Goal: Transaction & Acquisition: Purchase product/service

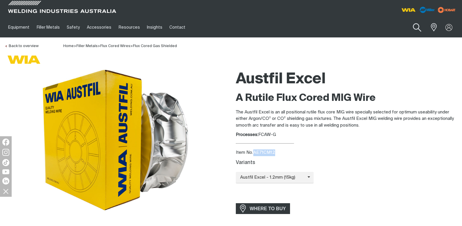
click at [418, 28] on button "Search products" at bounding box center [418, 27] width 24 height 17
click at [361, 30] on input "Search" at bounding box center [382, 27] width 90 height 13
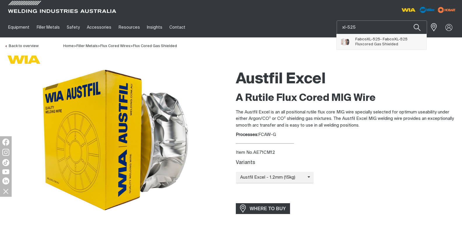
type input "xl-525"
click at [385, 41] on span "Fabco XL-525 - Fabco XL-525" at bounding box center [382, 39] width 52 height 5
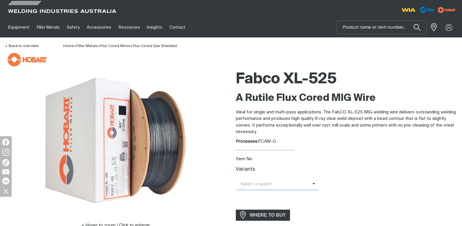
click at [313, 185] on icon at bounding box center [314, 183] width 3 height 4
click at [289, 194] on span "FabCo XL-525 - 1.2mm (15kg)" at bounding box center [277, 194] width 83 height 9
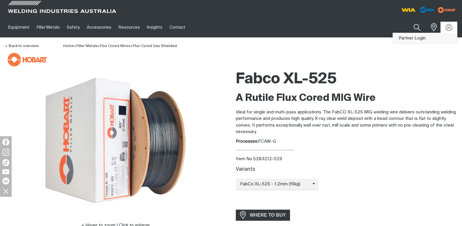
click at [415, 40] on link "Partner Login" at bounding box center [425, 38] width 64 height 11
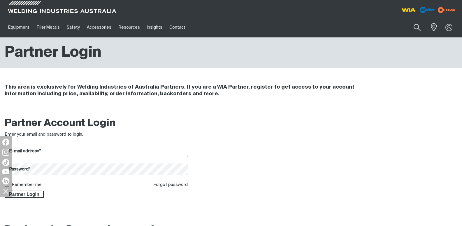
type input "[EMAIL_ADDRESS][DOMAIN_NAME]"
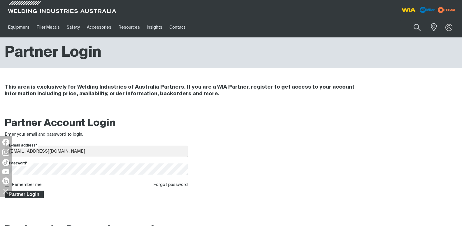
click at [27, 195] on span "Partner Login" at bounding box center [24, 194] width 38 height 8
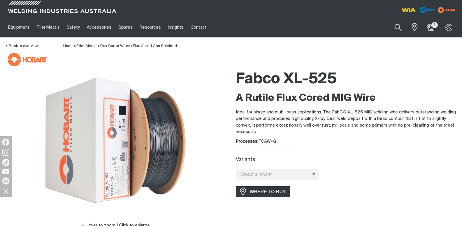
scroll to position [29, 0]
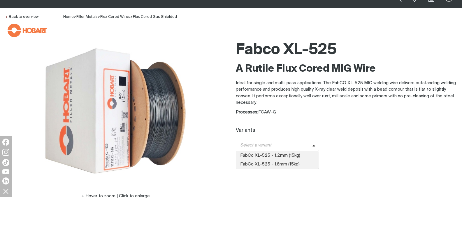
click at [308, 144] on span "Select a variant" at bounding box center [274, 145] width 77 height 7
click at [266, 155] on span "FabCo XL-525 - 1.2mm (15kg)" at bounding box center [277, 155] width 83 height 9
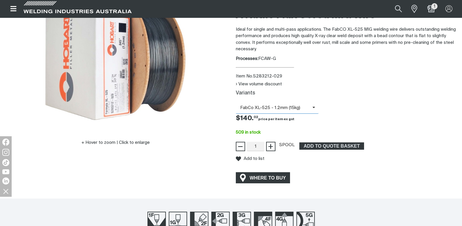
scroll to position [88, 0]
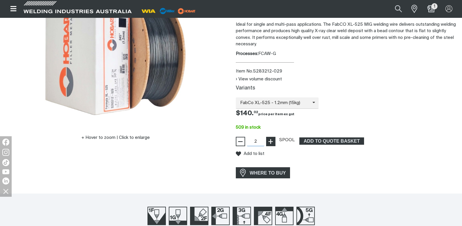
click at [269, 140] on span "+" at bounding box center [271, 141] width 6 height 10
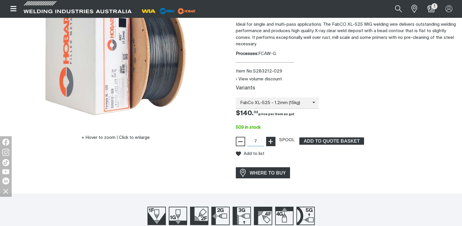
click at [269, 140] on span "+" at bounding box center [271, 141] width 6 height 10
drag, startPoint x: 258, startPoint y: 142, endPoint x: 249, endPoint y: 142, distance: 9.0
click at [249, 142] on input "8" at bounding box center [256, 141] width 18 height 9
type input "70"
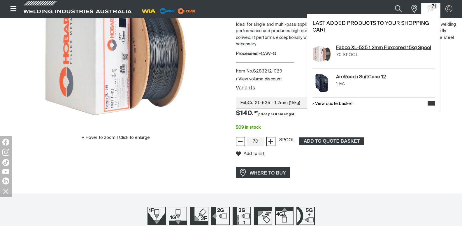
click at [346, 50] on link "Fabco XL-525 1.2mm Fluxcored 15kg Spool" at bounding box center [383, 47] width 95 height 7
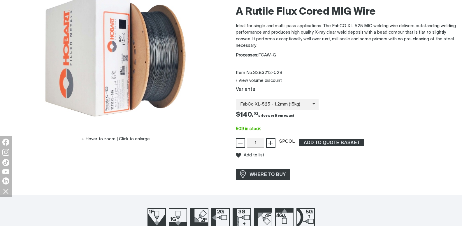
scroll to position [88, 0]
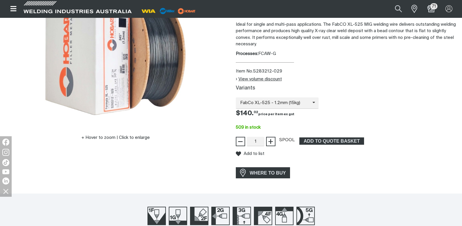
click at [238, 79] on button "View volume discount" at bounding box center [259, 78] width 46 height 5
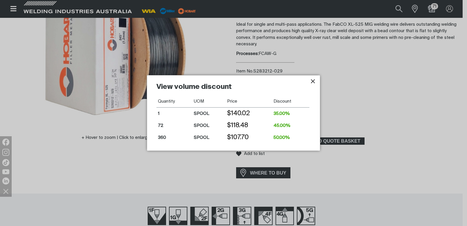
click at [312, 80] on icon "Close pop-up overlay" at bounding box center [312, 81] width 7 height 7
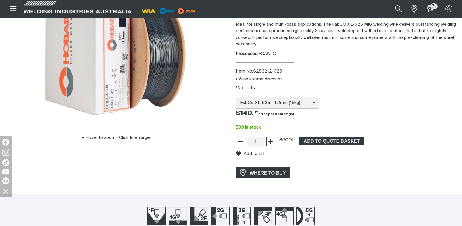
click at [314, 111] on div "Price $140.02 $140. 02" at bounding box center [346, 114] width 231 height 10
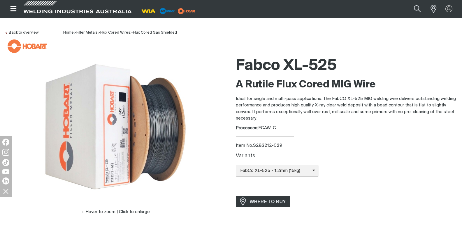
scroll to position [0, 0]
